Goal: Task Accomplishment & Management: Manage account settings

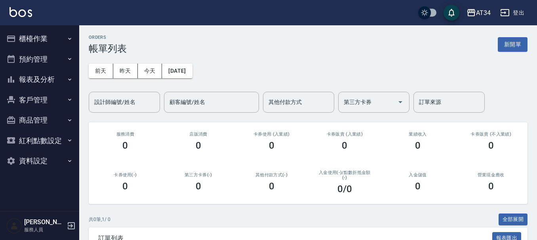
click at [45, 76] on button "報表及分析" at bounding box center [39, 79] width 73 height 21
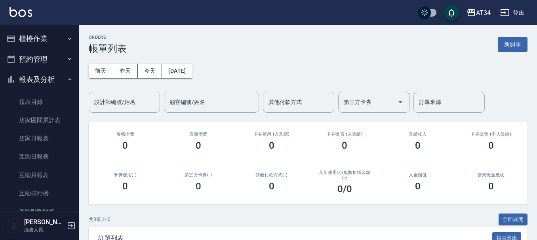
click at [43, 58] on button "預約管理" at bounding box center [39, 59] width 73 height 21
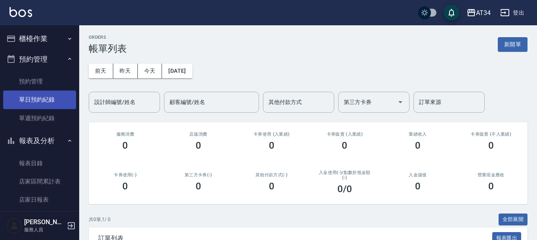
click at [45, 97] on link "單日預約紀錄" at bounding box center [39, 100] width 73 height 18
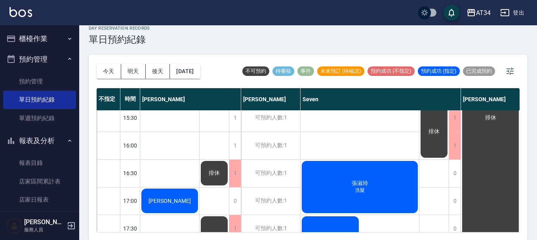
scroll to position [225, 0]
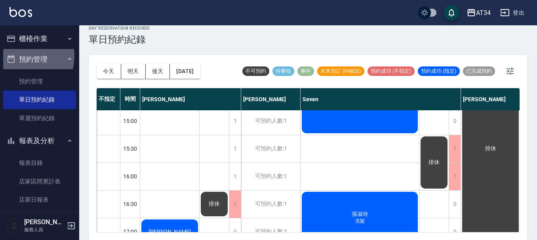
click at [24, 56] on button "預約管理" at bounding box center [39, 59] width 73 height 21
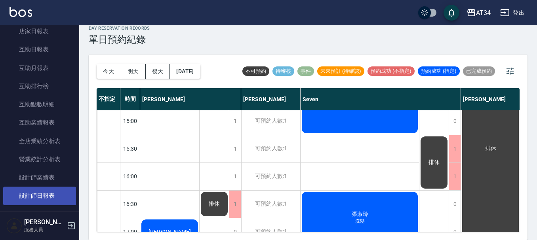
scroll to position [0, 0]
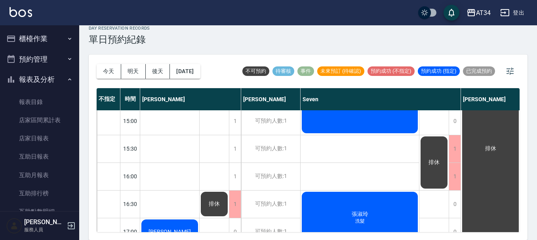
click at [47, 82] on button "報表及分析" at bounding box center [39, 79] width 73 height 21
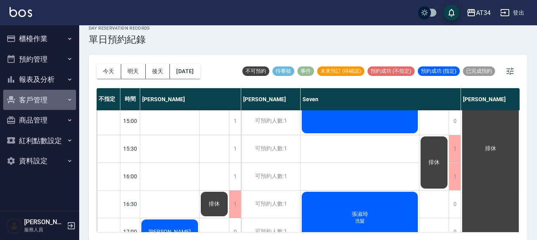
click at [50, 106] on button "客戶管理" at bounding box center [39, 100] width 73 height 21
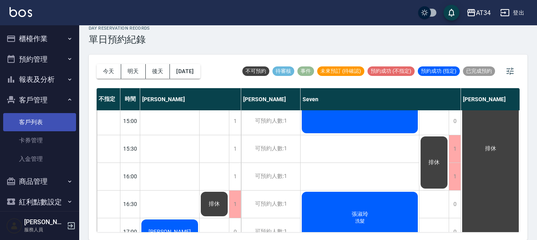
click at [50, 116] on link "客戶列表" at bounding box center [39, 122] width 73 height 18
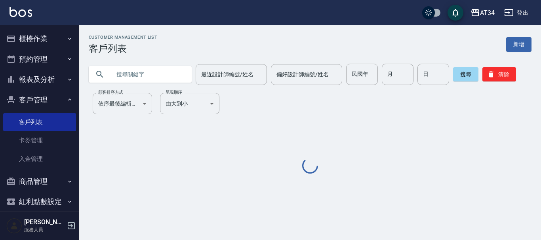
click at [124, 77] on input "text" at bounding box center [148, 74] width 74 height 21
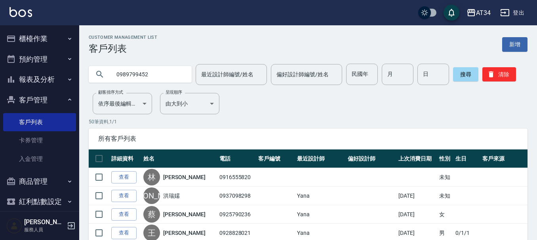
type input "0989799452"
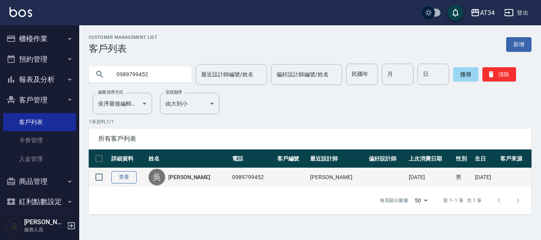
click at [118, 176] on link "查看" at bounding box center [123, 177] width 25 height 12
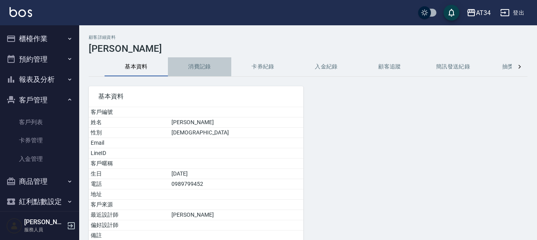
click at [202, 73] on button "消費記錄" at bounding box center [199, 66] width 63 height 19
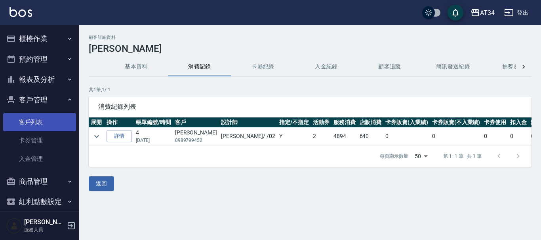
click at [41, 119] on link "客戶列表" at bounding box center [39, 122] width 73 height 18
